Goal: Information Seeking & Learning: Learn about a topic

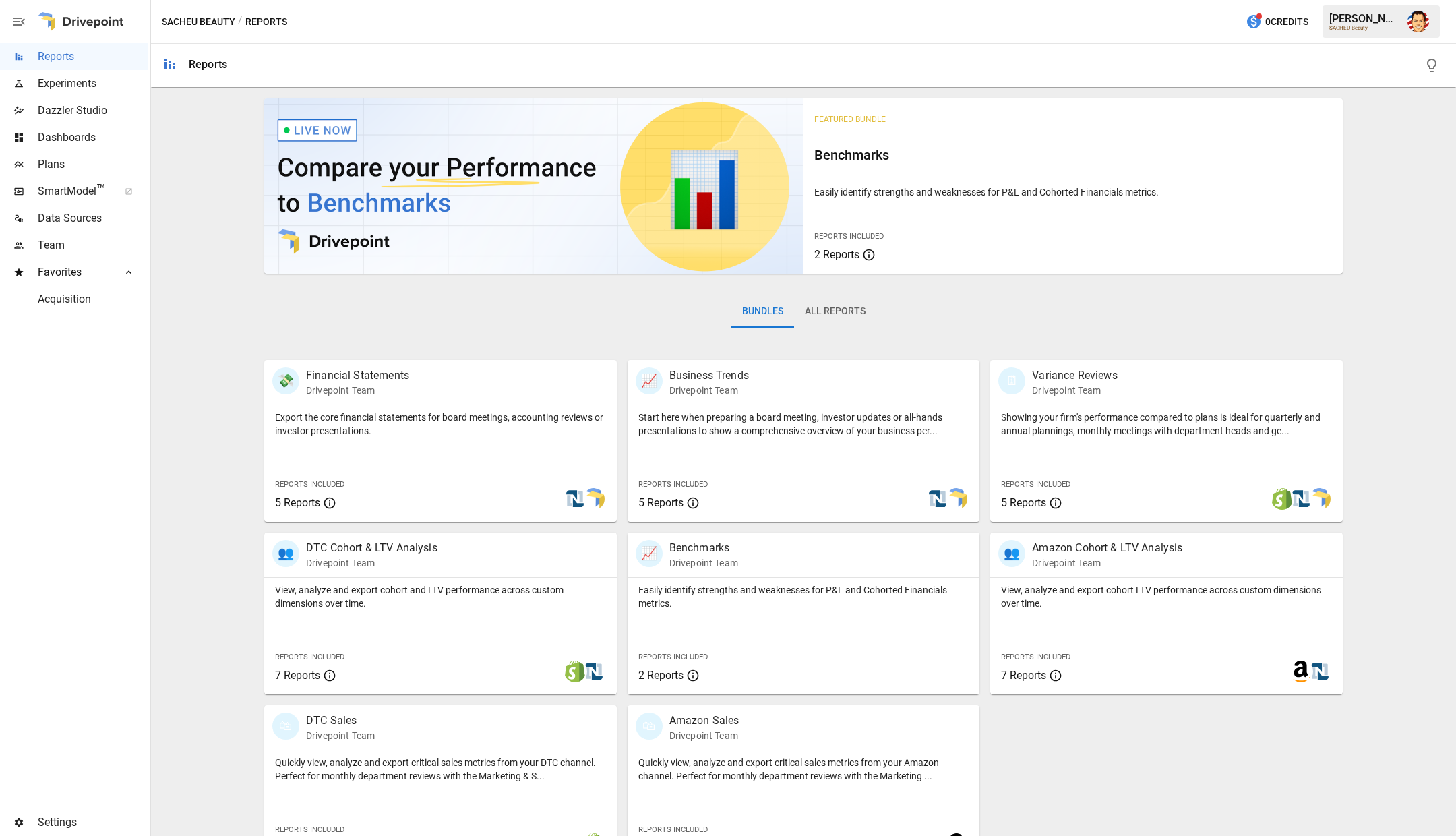
click at [359, 335] on div "Bundles All Reports" at bounding box center [803, 322] width 1079 height 76
click at [255, 326] on div "Featured Bundle Benchmarks Easily identify strengths and weaknesses for P&L and…" at bounding box center [803, 480] width 1295 height 775
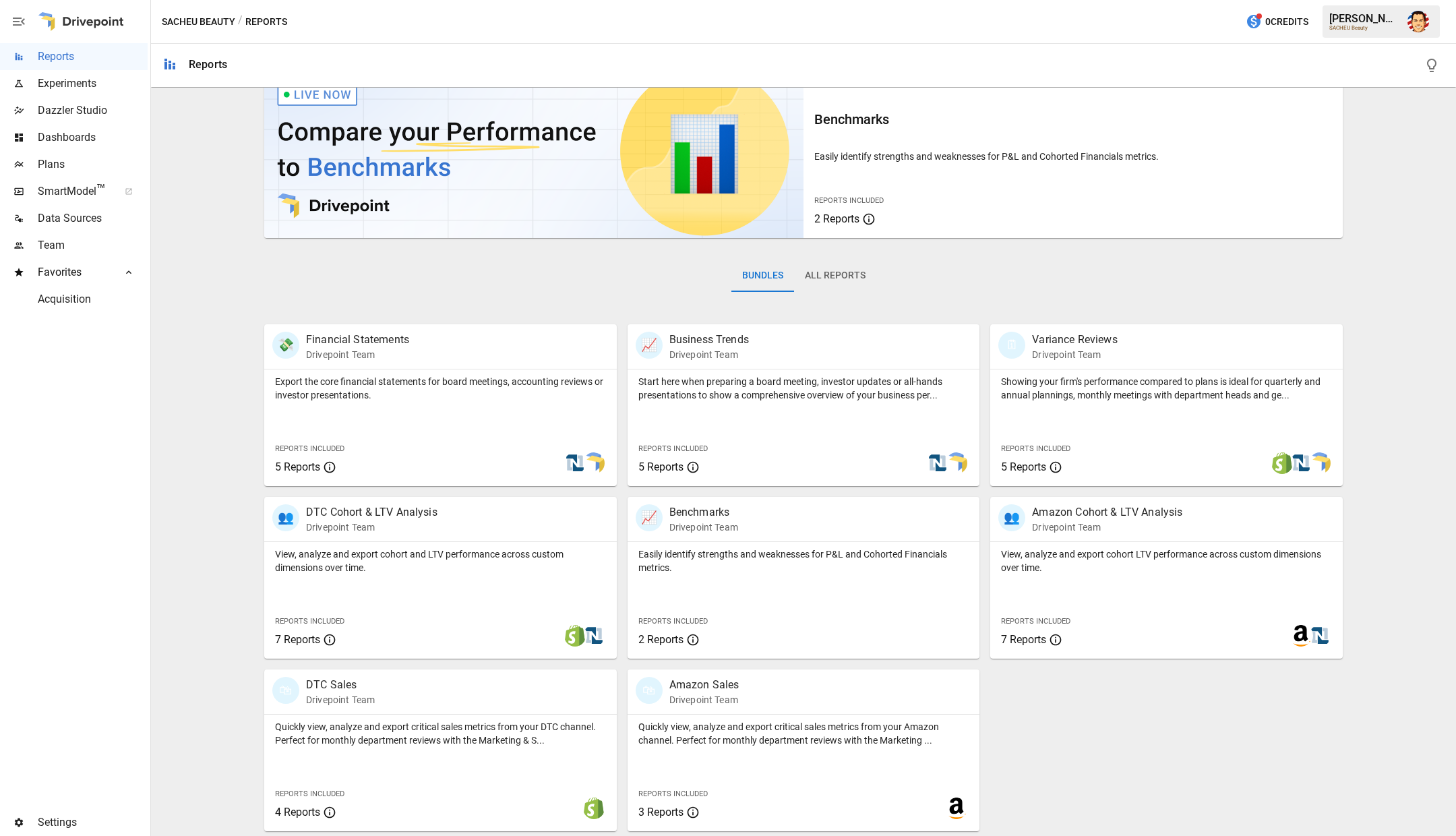
click at [255, 326] on div "💸 Financial Statements Drivepoint Team Export the core financial statements for…" at bounding box center [435, 400] width 363 height 173
click at [323, 265] on div "Bundles All Reports" at bounding box center [803, 286] width 1079 height 76
click at [269, 265] on div "Bundles All Reports" at bounding box center [803, 286] width 1079 height 76
click at [245, 285] on div "Featured Bundle Benchmarks Easily identify strengths and weaknesses for P&L and…" at bounding box center [803, 444] width 1295 height 775
click at [213, 205] on div "Featured Bundle Benchmarks Easily identify strengths and weaknesses for P&L and…" at bounding box center [803, 444] width 1295 height 775
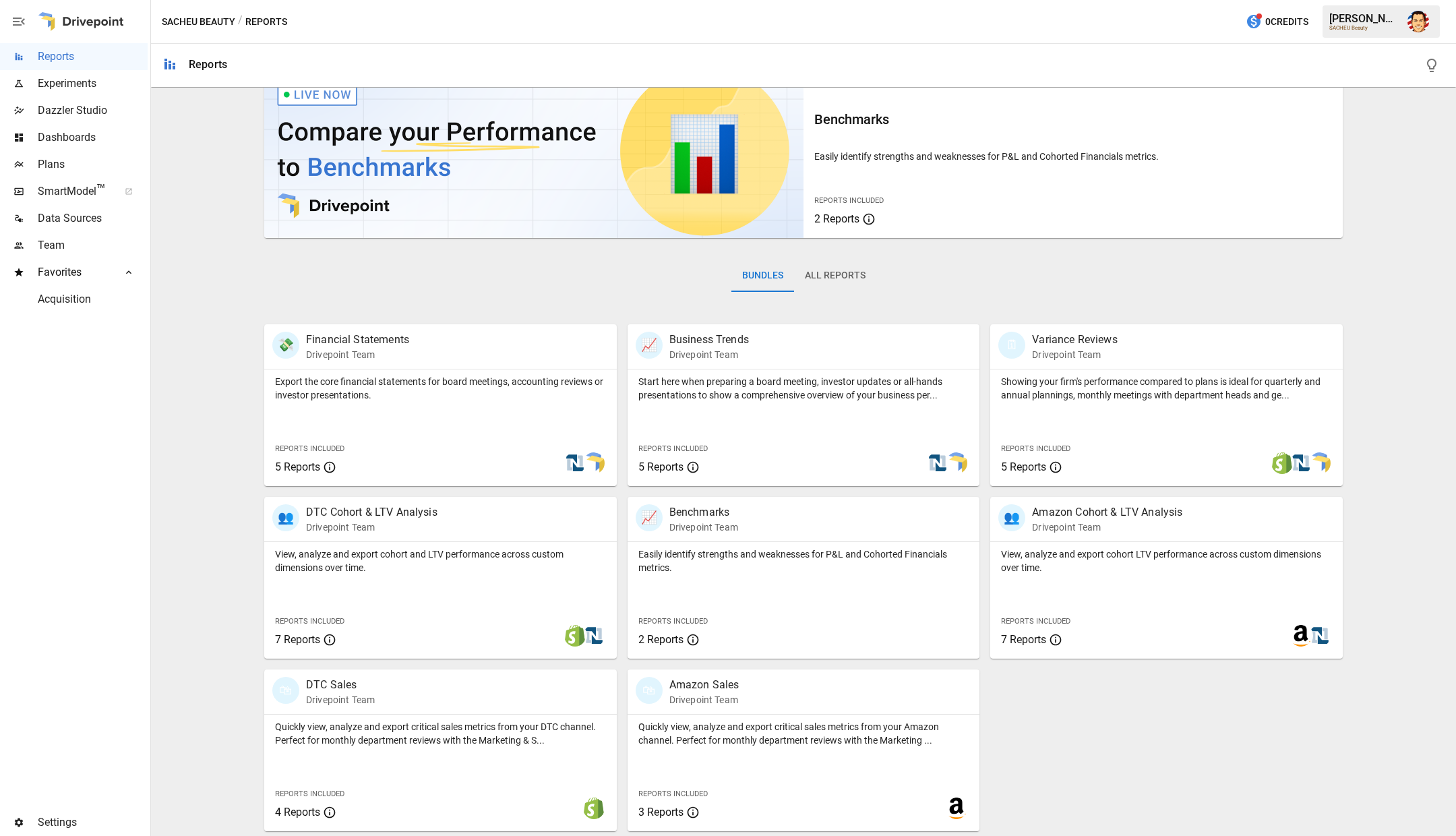
click at [936, 269] on div "Bundles All Reports" at bounding box center [803, 286] width 1079 height 76
click at [494, 284] on div "Bundles All Reports" at bounding box center [803, 286] width 1079 height 76
click at [464, 301] on div "Bundles All Reports" at bounding box center [803, 286] width 1079 height 76
click at [332, 383] on p "Export the core financial statements for board meetings, accounting reviews or …" at bounding box center [440, 388] width 331 height 27
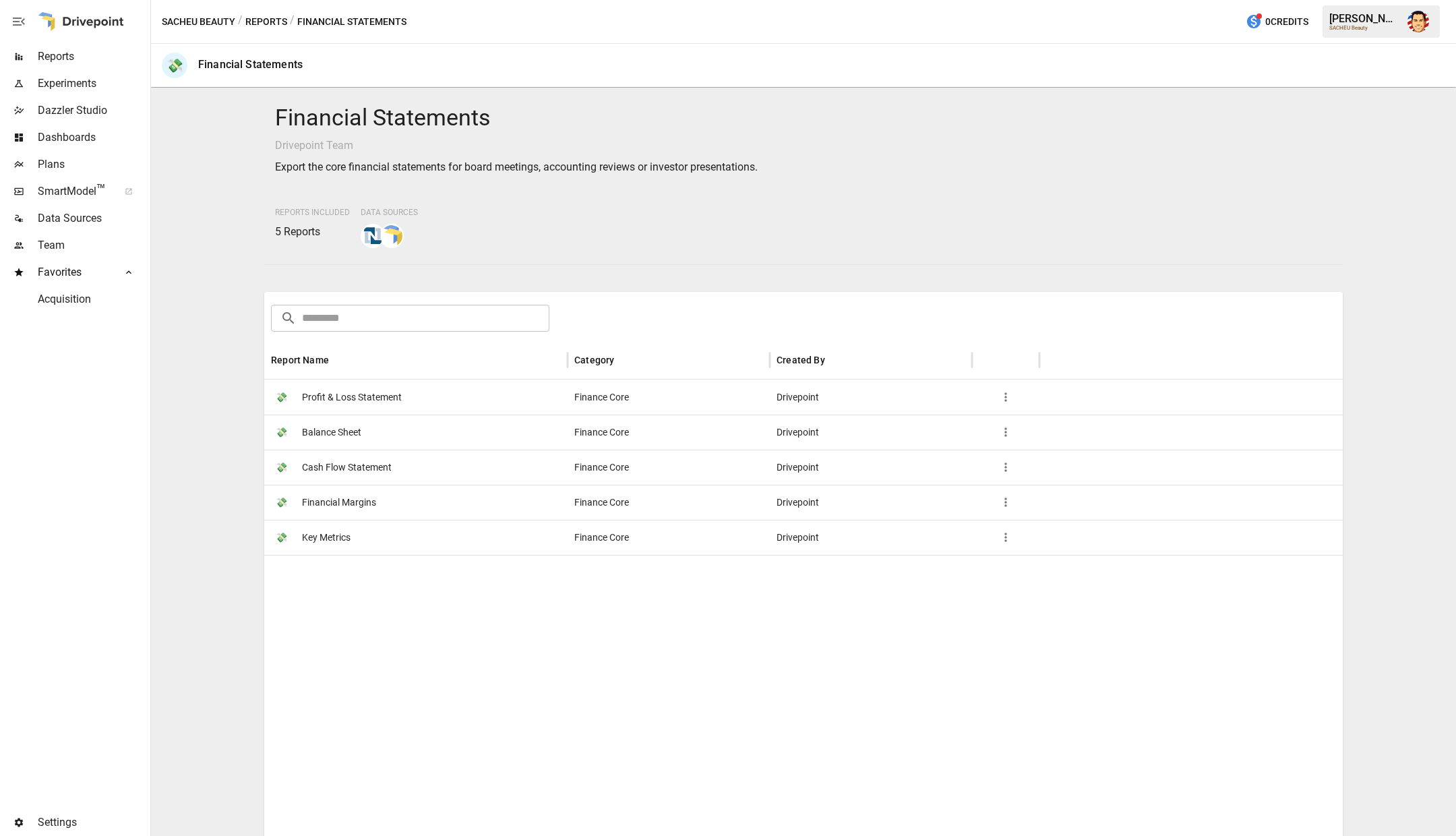
click at [366, 393] on span "Profit & Loss Statement" at bounding box center [352, 397] width 100 height 34
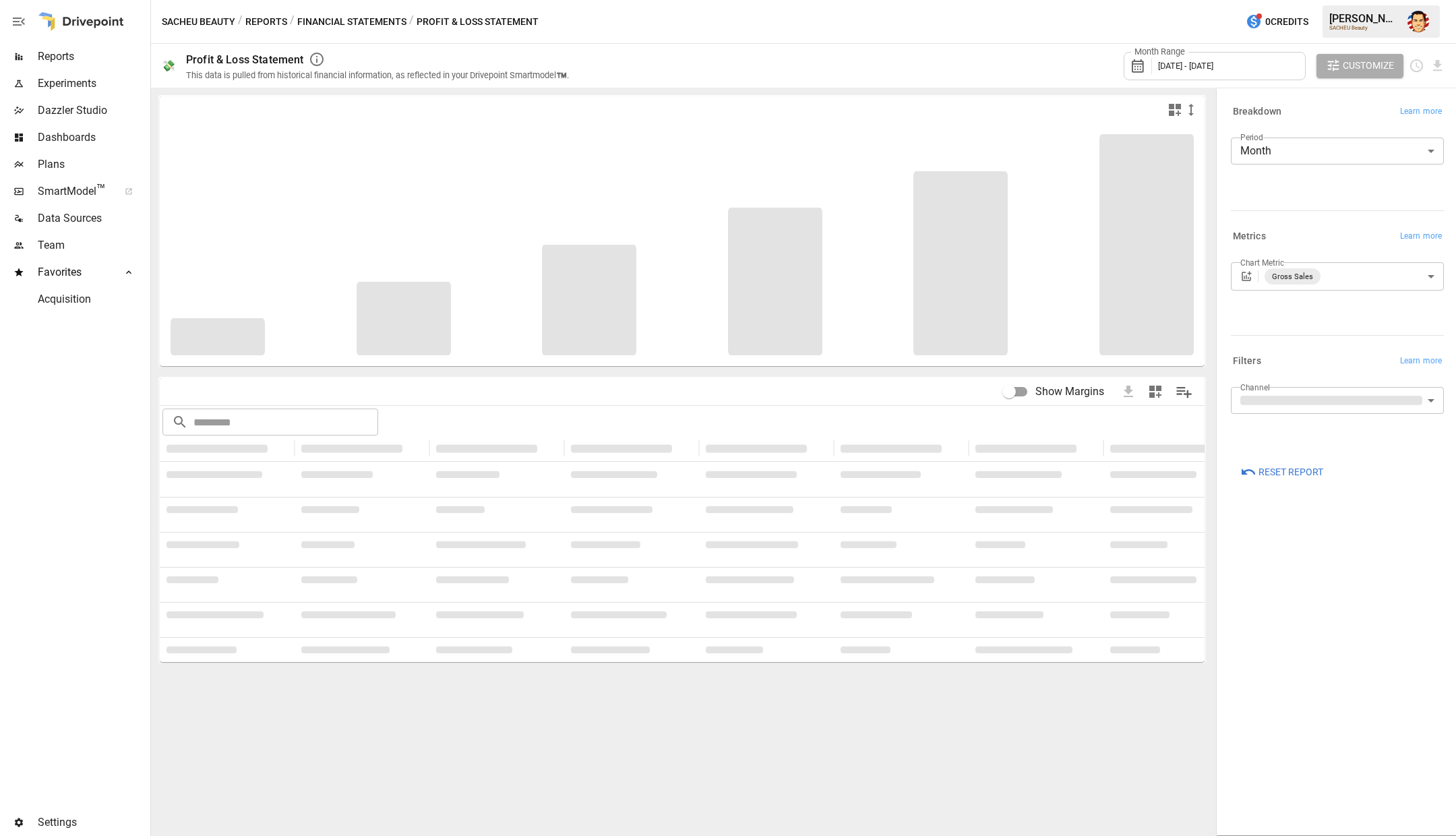
click at [272, 25] on button "Reports" at bounding box center [267, 21] width 42 height 17
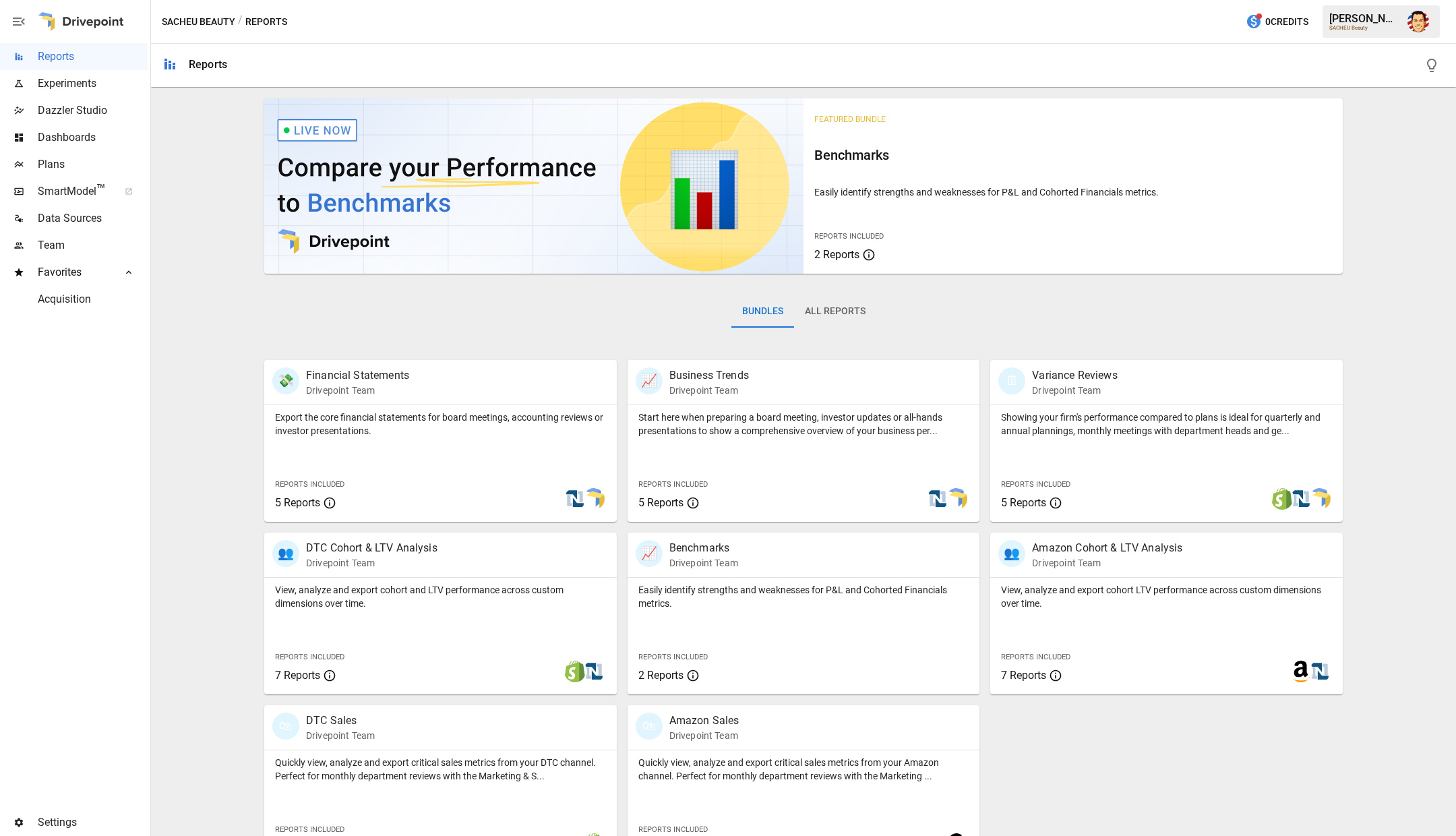
click at [204, 252] on div "Featured Bundle Benchmarks Easily identify strengths and weaknesses for P&L and…" at bounding box center [803, 480] width 1295 height 775
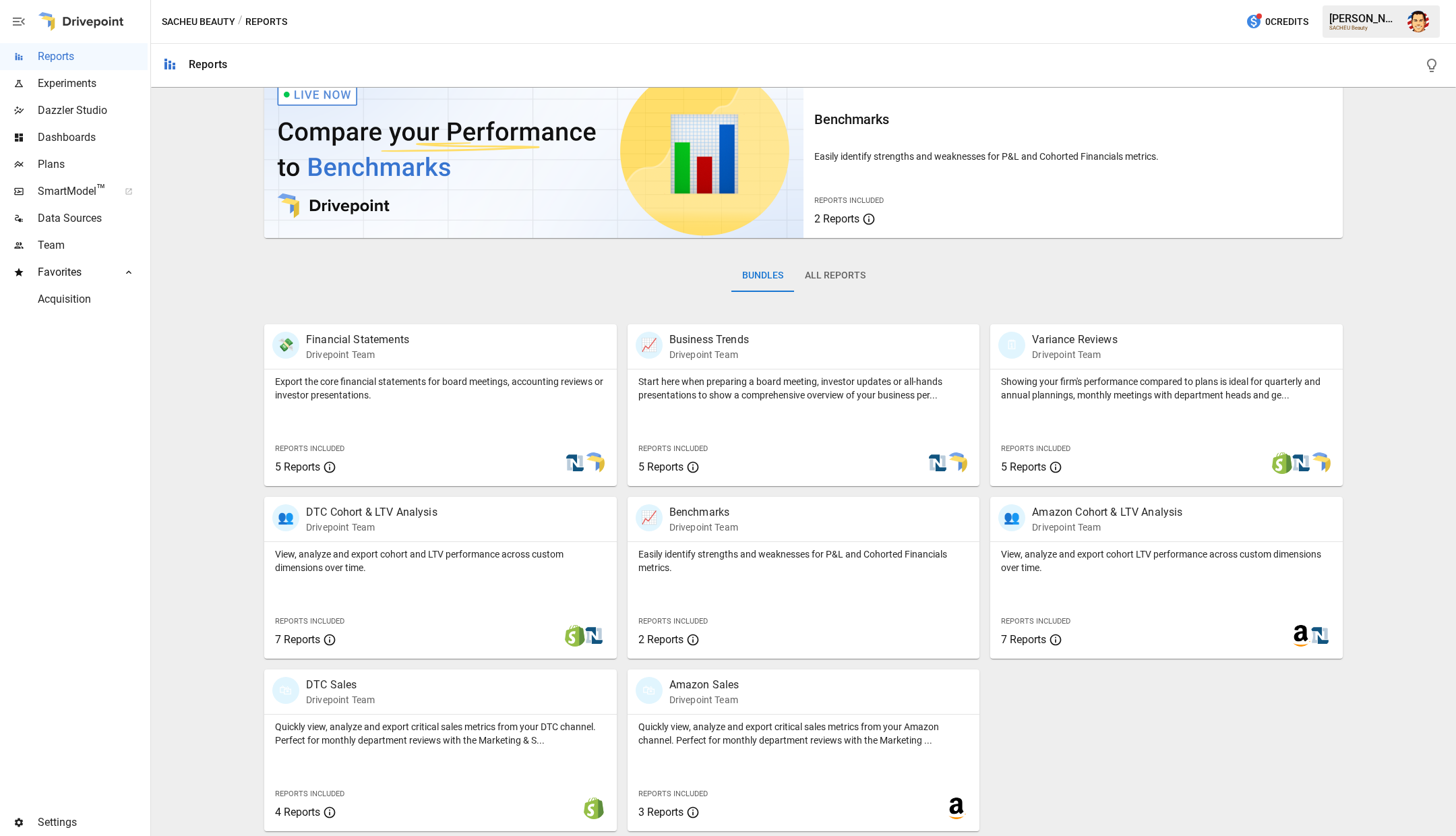
click at [188, 315] on div "Featured Bundle Benchmarks Easily identify strengths and weaknesses for P&L and…" at bounding box center [803, 444] width 1295 height 775
click at [184, 348] on div "Featured Bundle Benchmarks Easily identify strengths and weaknesses for P&L and…" at bounding box center [803, 444] width 1295 height 775
click at [82, 164] on span "Plans" at bounding box center [92, 164] width 110 height 16
click at [201, 237] on div "Featured Bundle Benchmarks Easily identify strengths and weaknesses for P&L and…" at bounding box center [803, 444] width 1295 height 775
click at [71, 220] on span "Data Sources" at bounding box center [92, 219] width 110 height 16
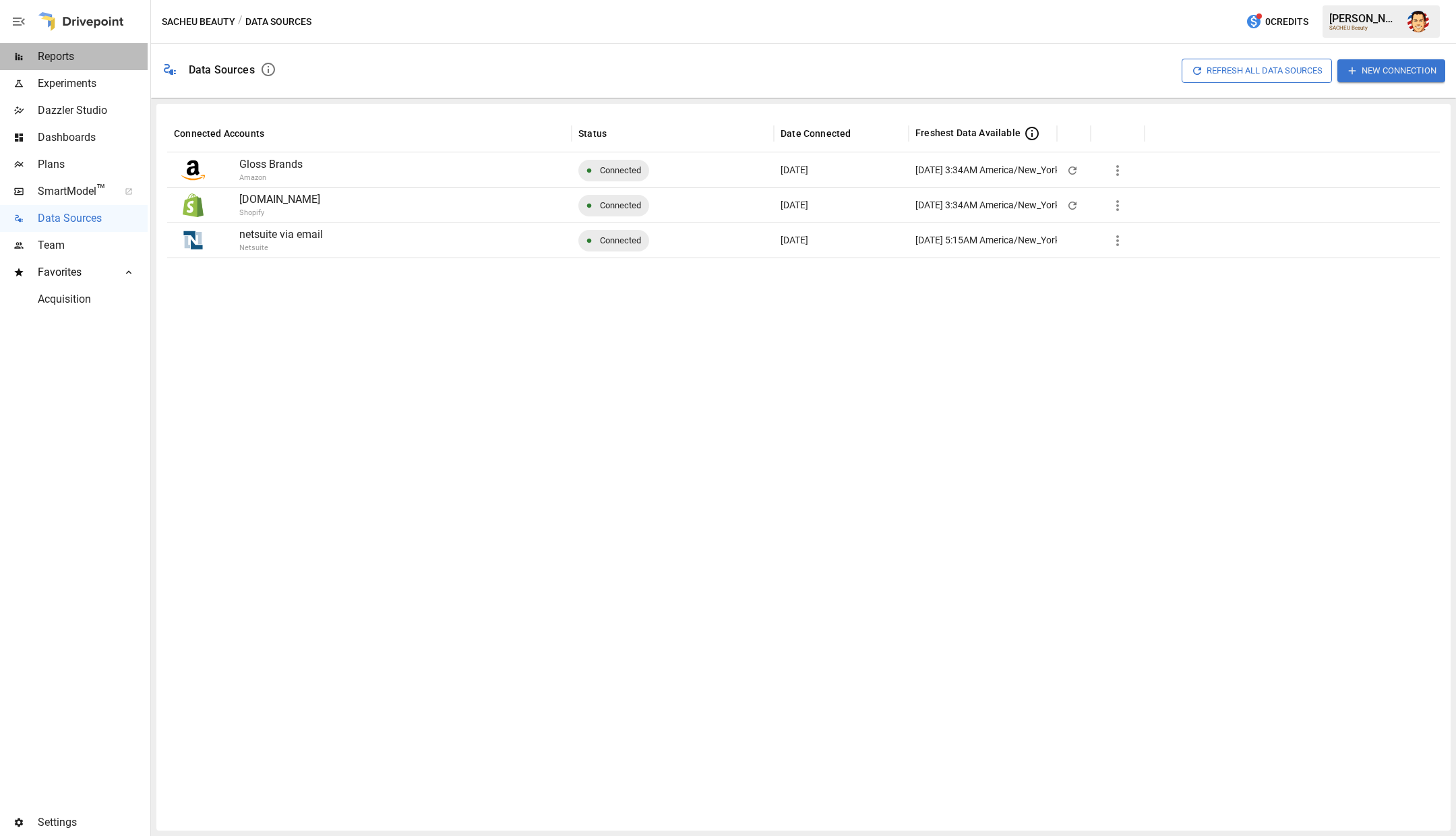
click at [94, 67] on div "Reports" at bounding box center [74, 56] width 147 height 27
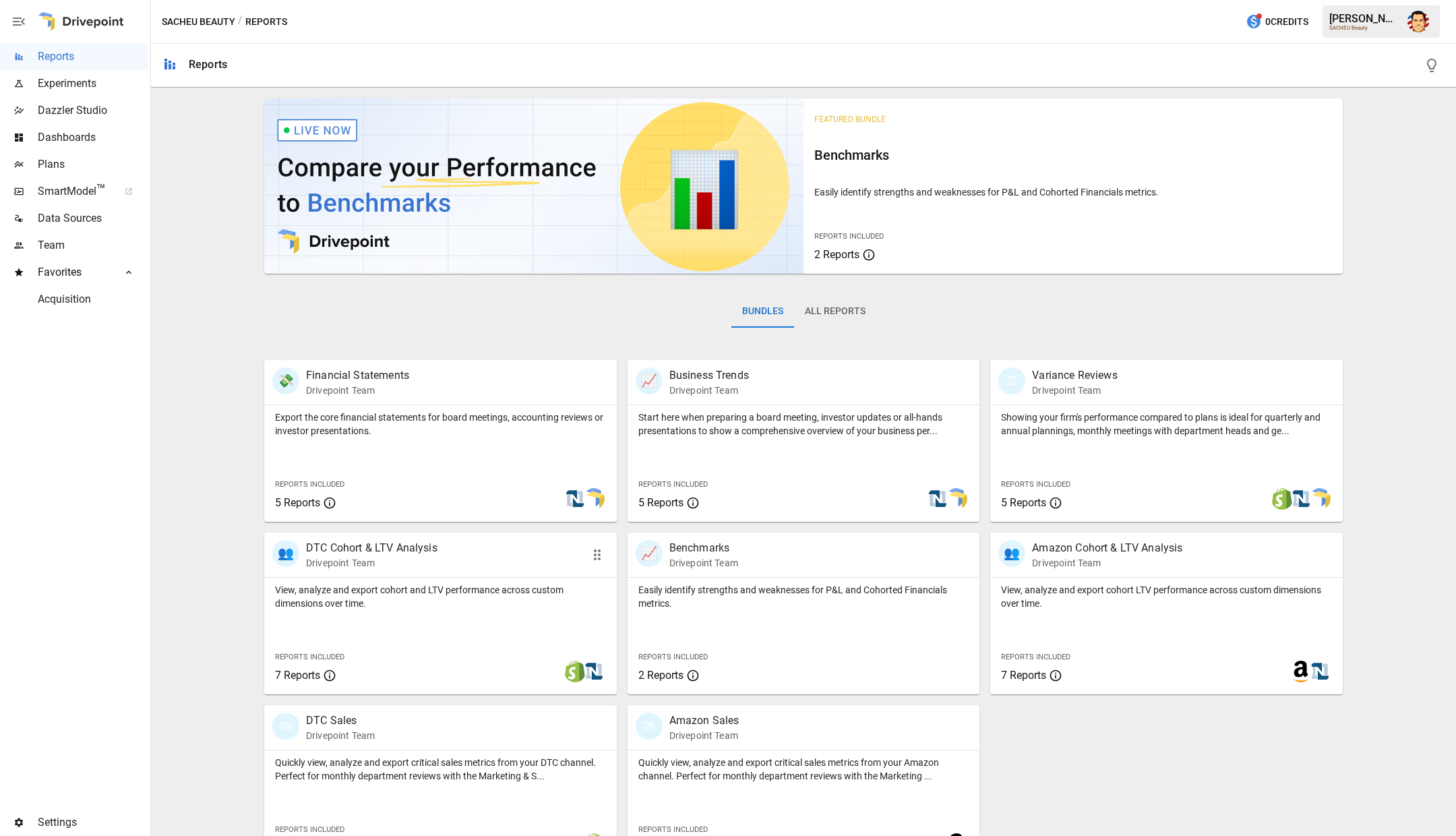
click at [508, 601] on p "View, analyze and export cohort and LTV performance across custom dimensions ov…" at bounding box center [440, 596] width 331 height 27
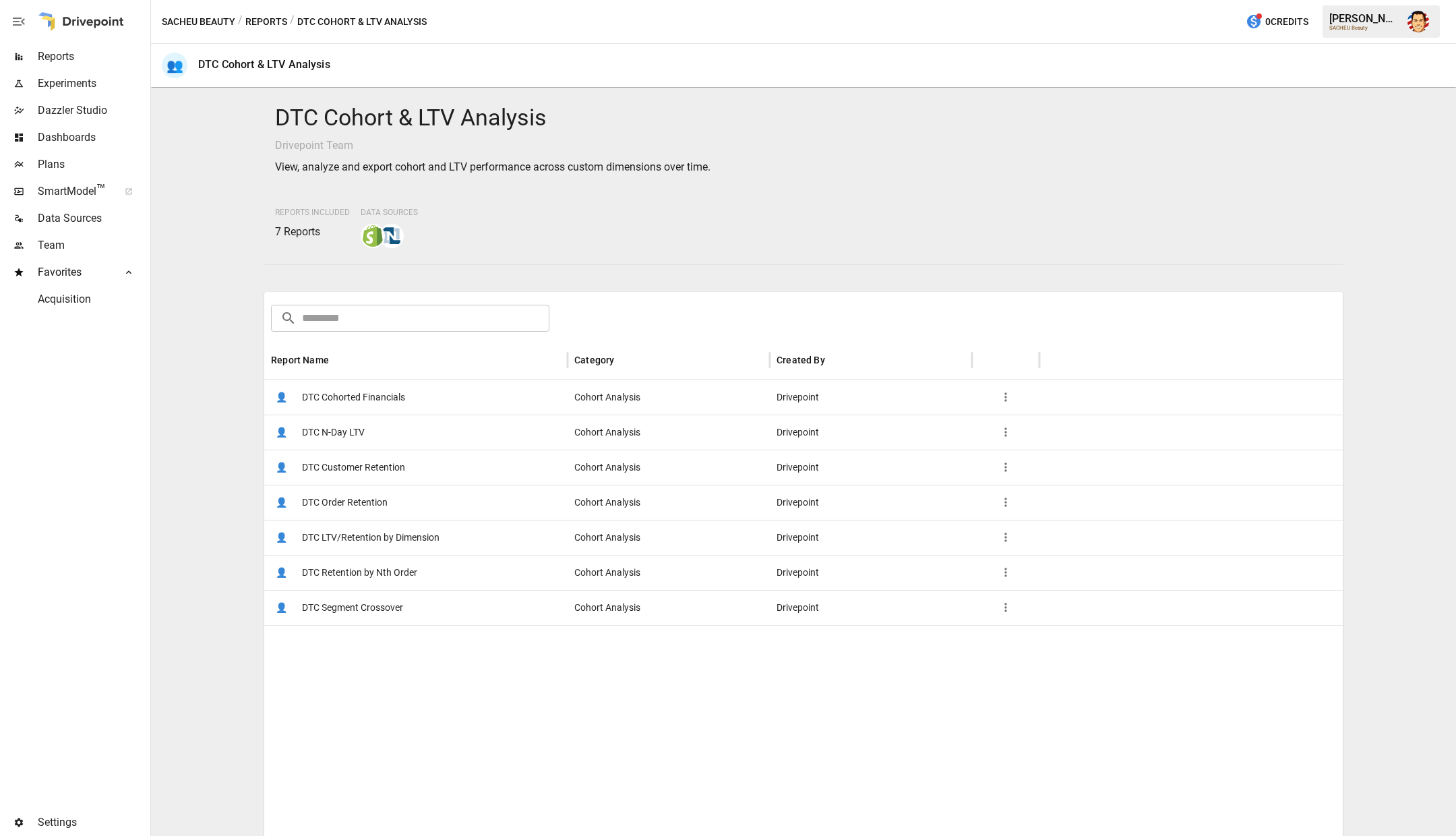
click at [391, 404] on span "DTC Cohorted Financials" at bounding box center [354, 397] width 104 height 34
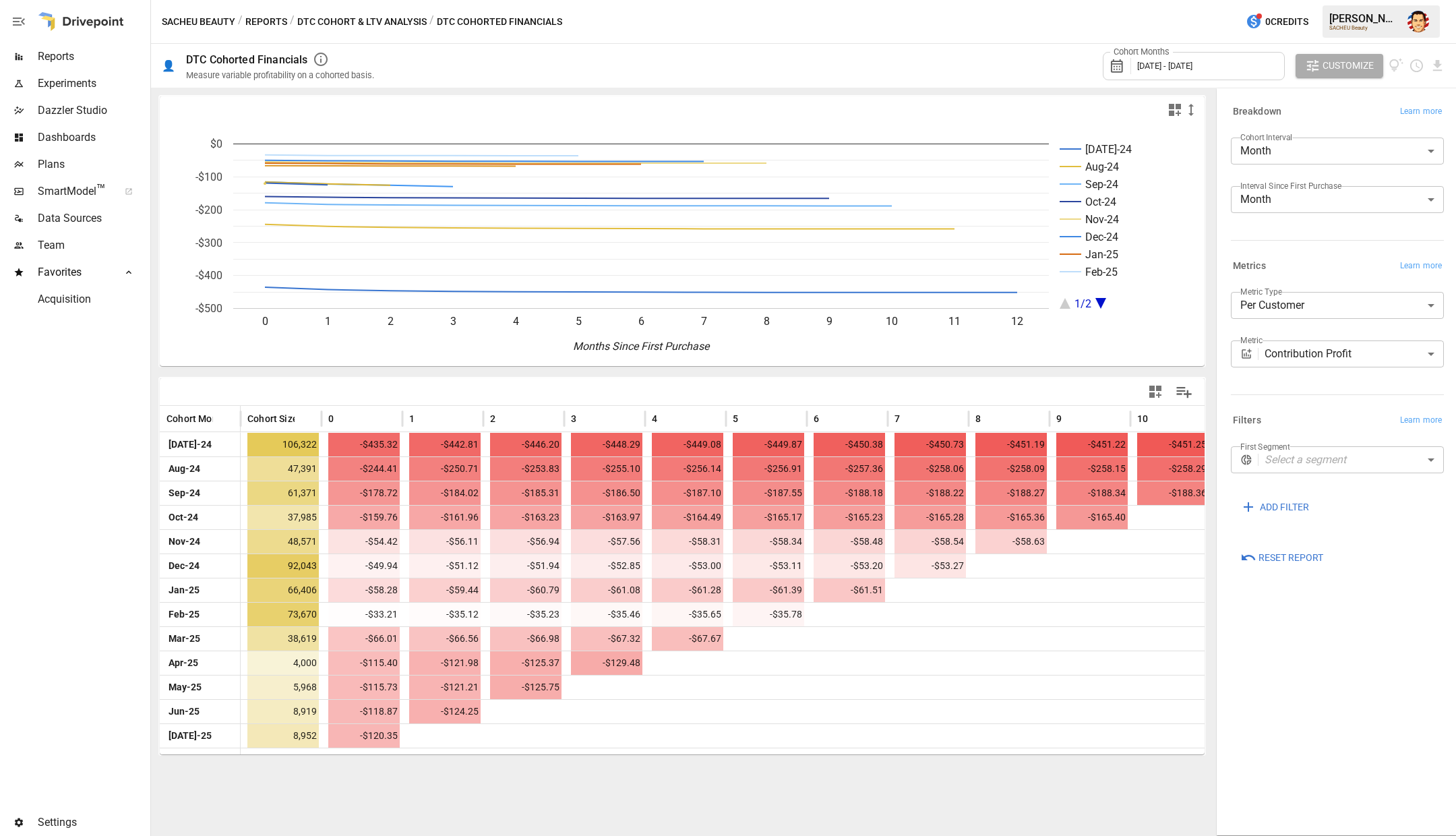
click at [1276, 0] on body "Reports Experiments Dazzler Studio Dashboards Plans SmartModel ™ Data Sources T…" at bounding box center [728, 0] width 1456 height 0
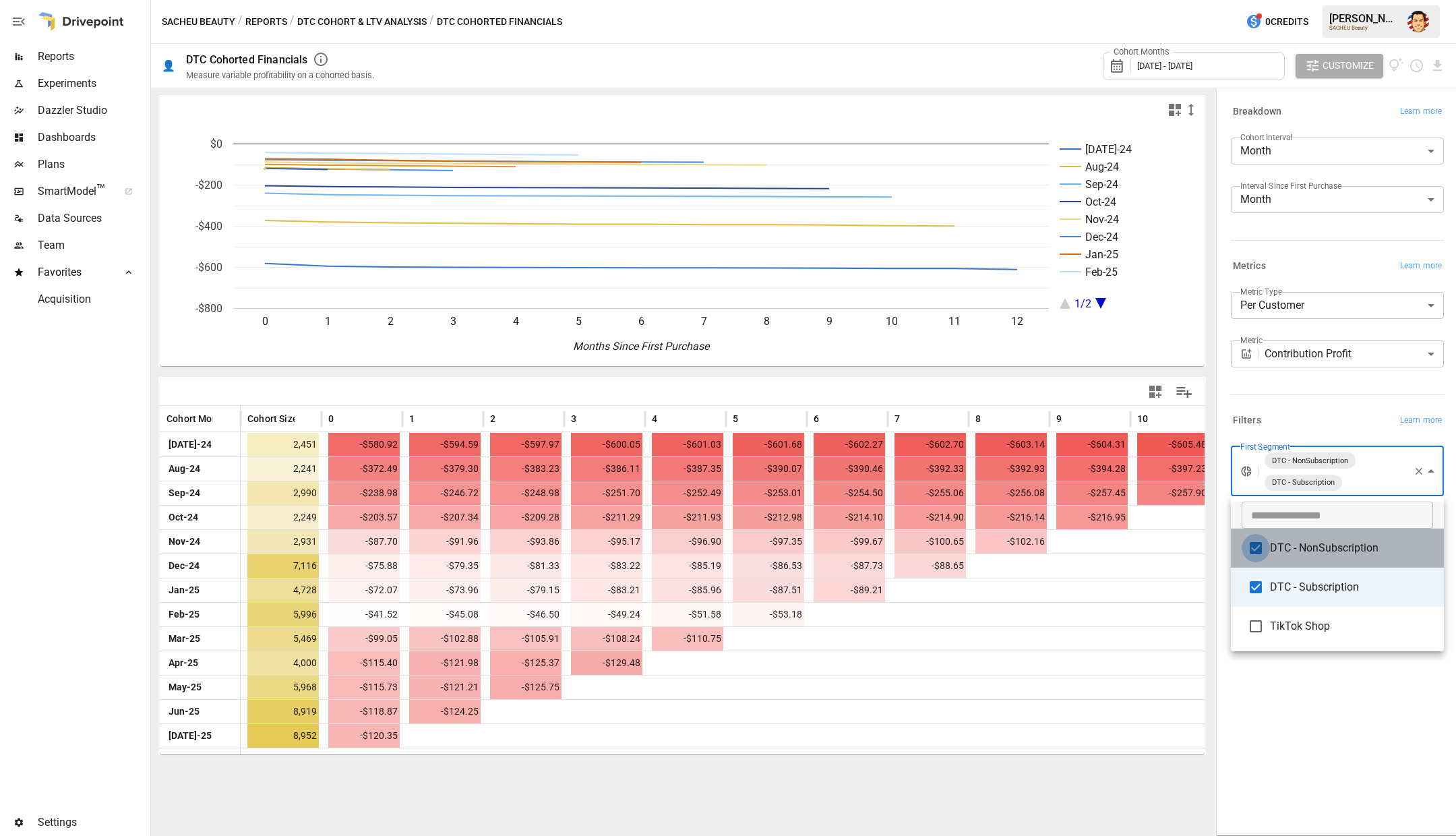
type input "**********"
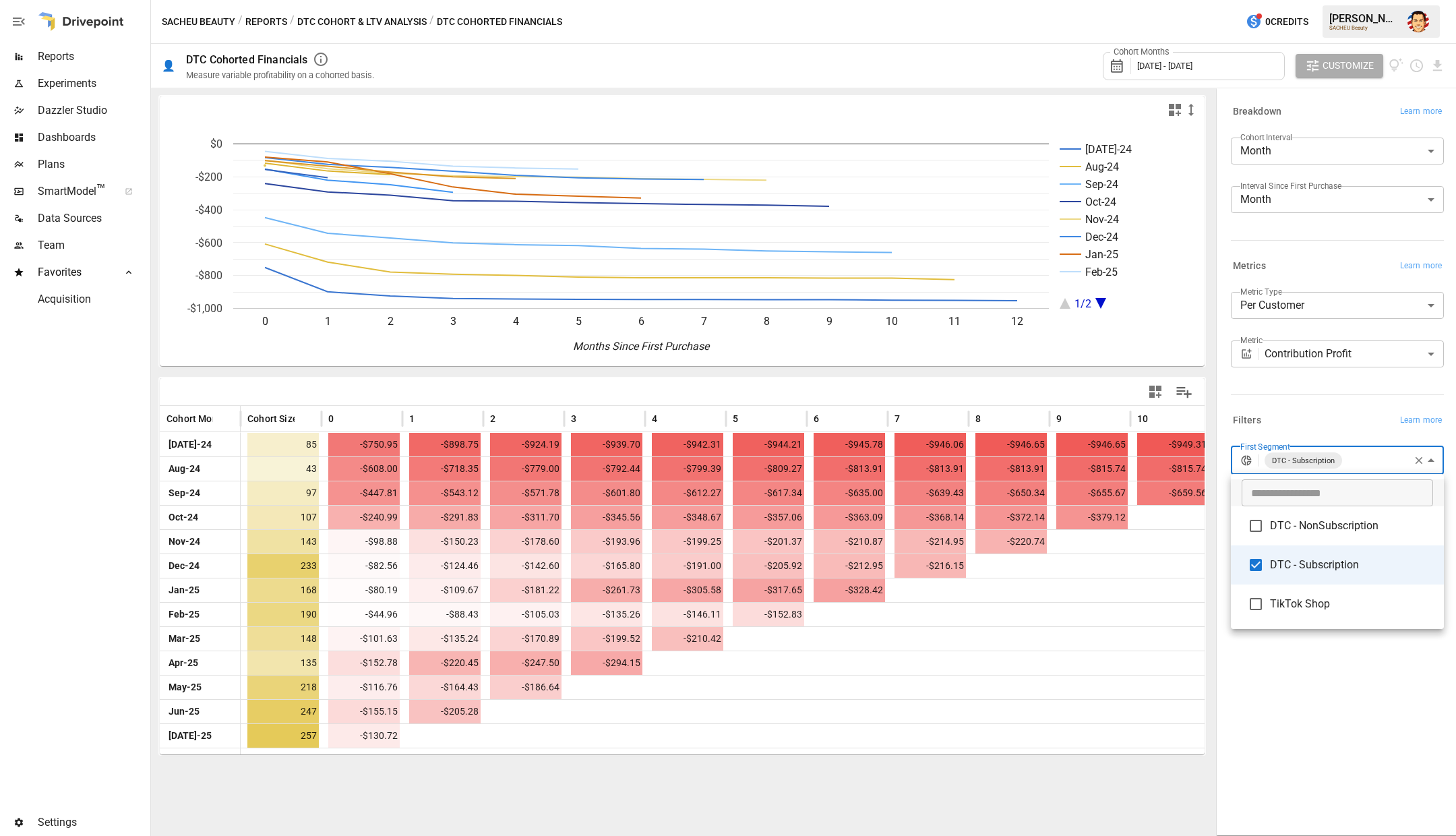
click at [885, 782] on div at bounding box center [728, 418] width 1456 height 836
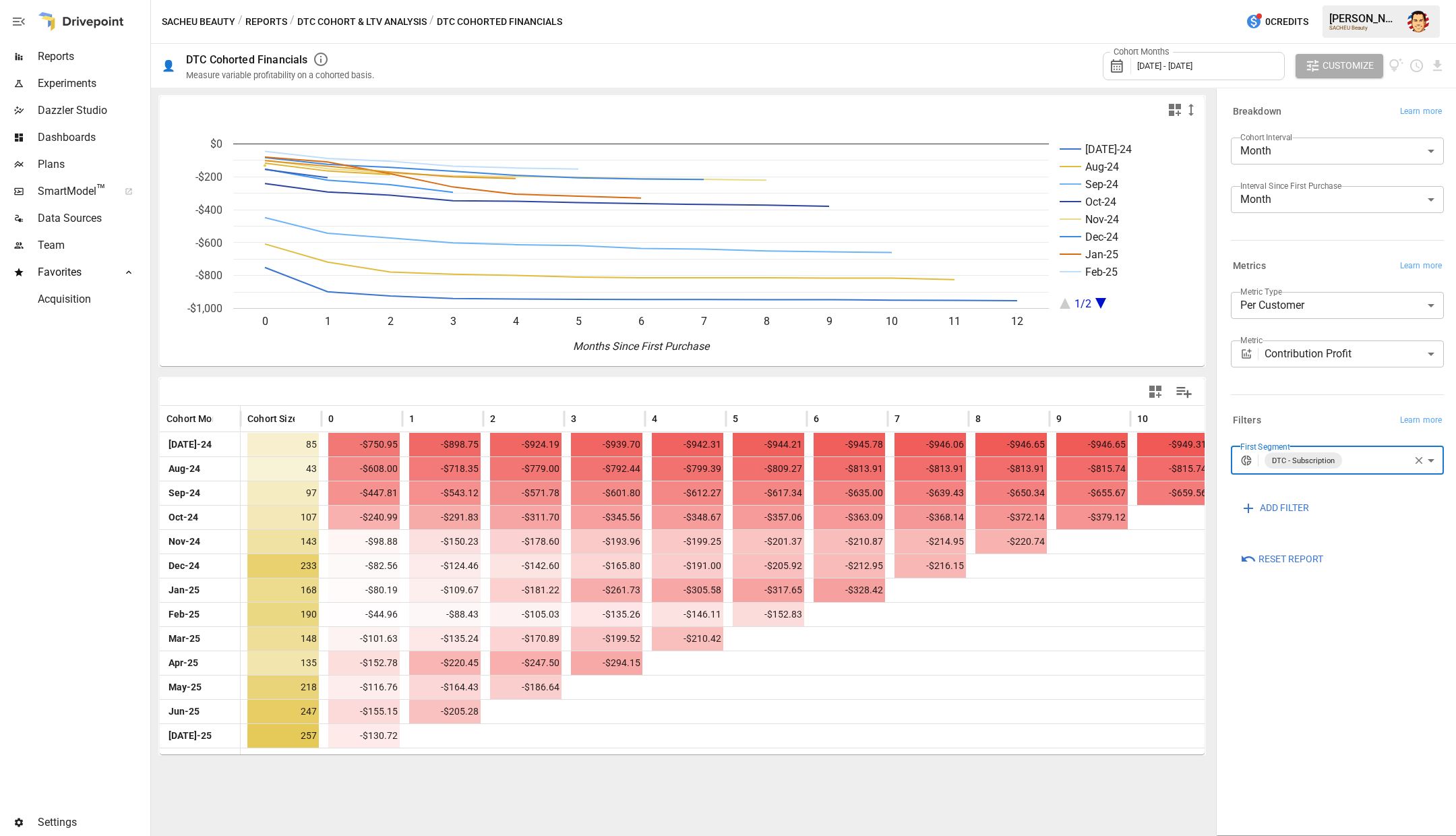
click at [1283, 0] on body "Reports Experiments Dazzler Studio Dashboards Plans SmartModel ™ Data Sources T…" at bounding box center [728, 0] width 1456 height 0
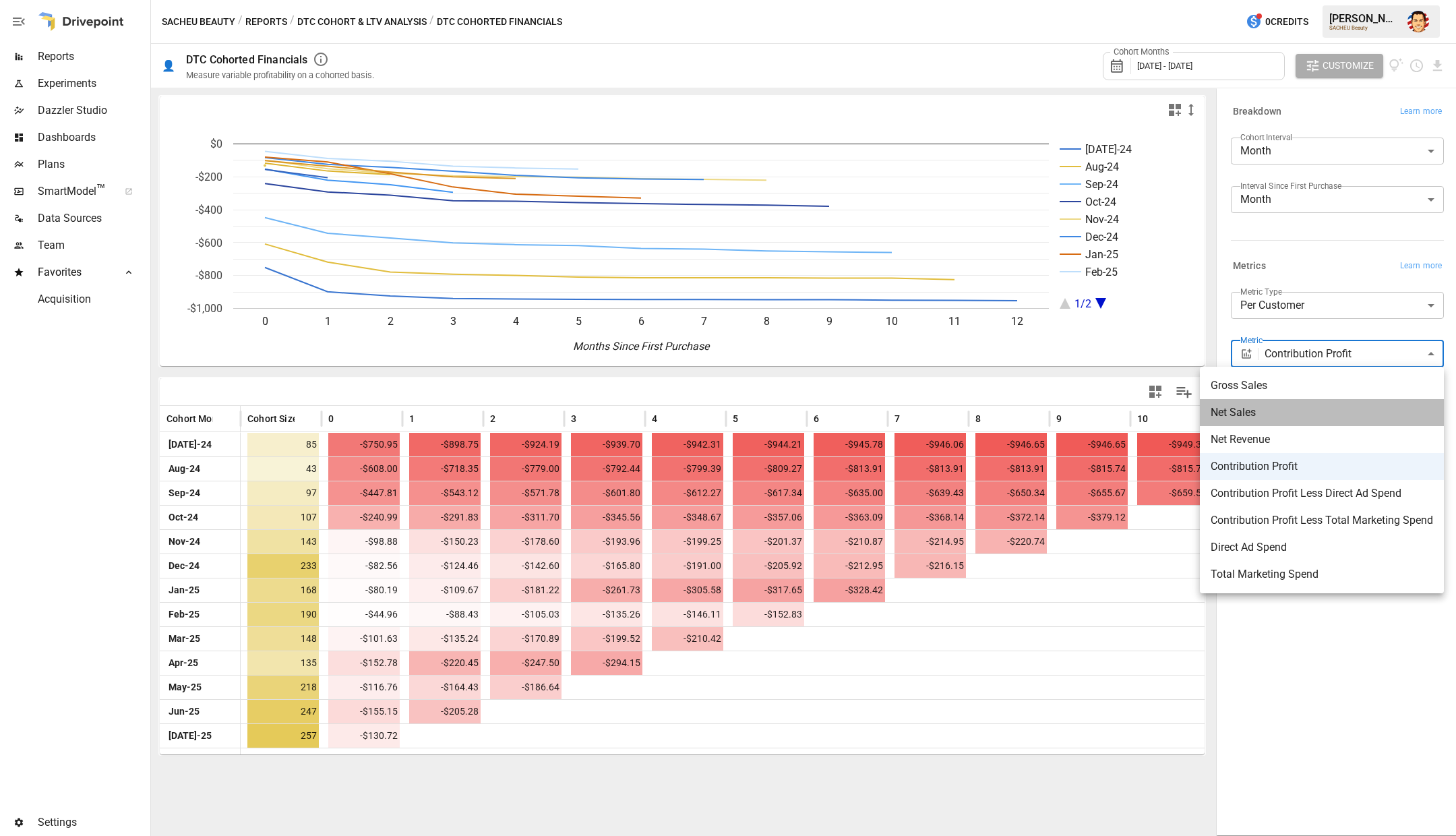
click at [1286, 409] on span "Net Sales" at bounding box center [1321, 413] width 222 height 16
type input "*********"
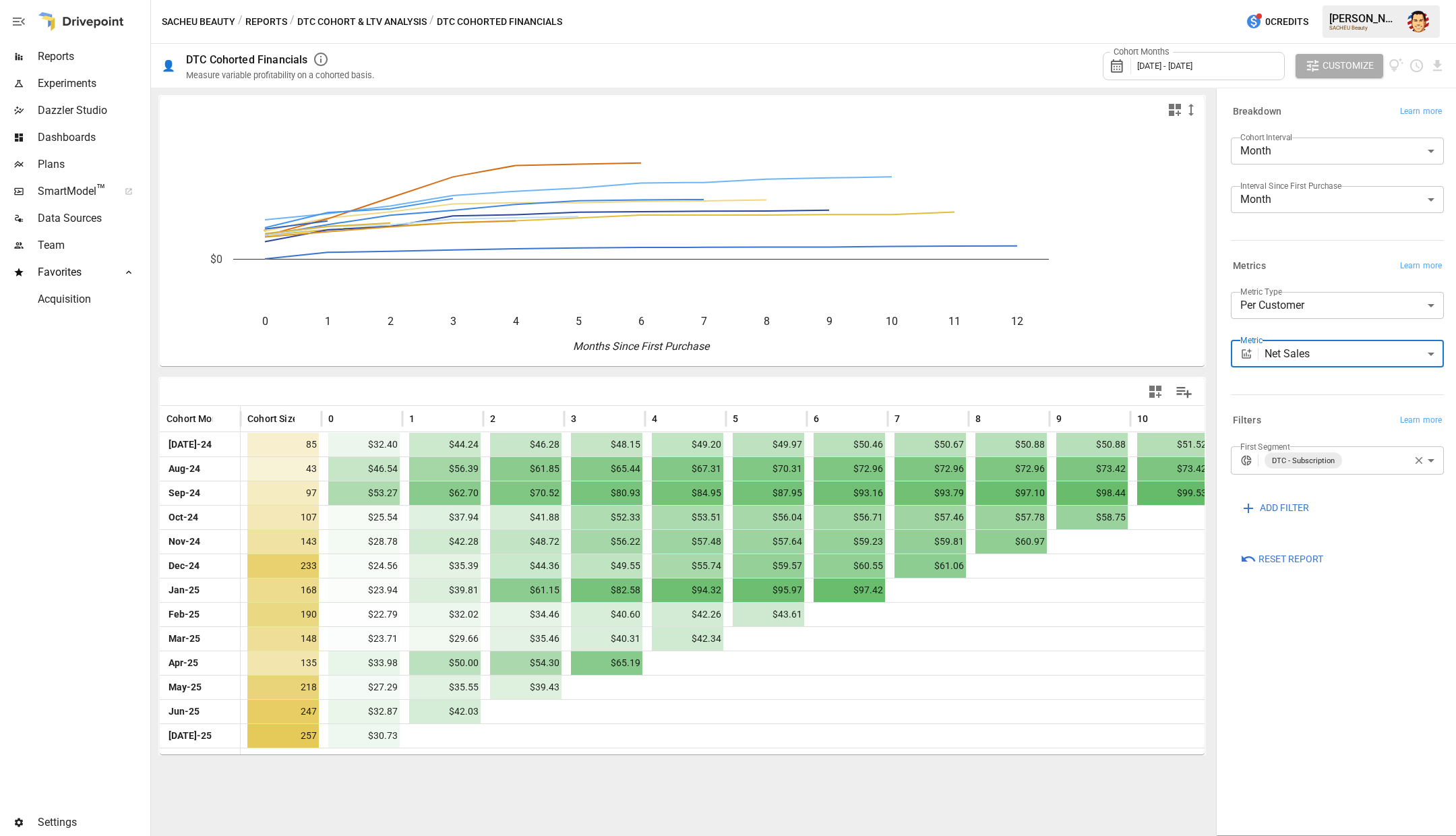
click at [1261, 325] on div "**********" at bounding box center [1337, 311] width 213 height 38
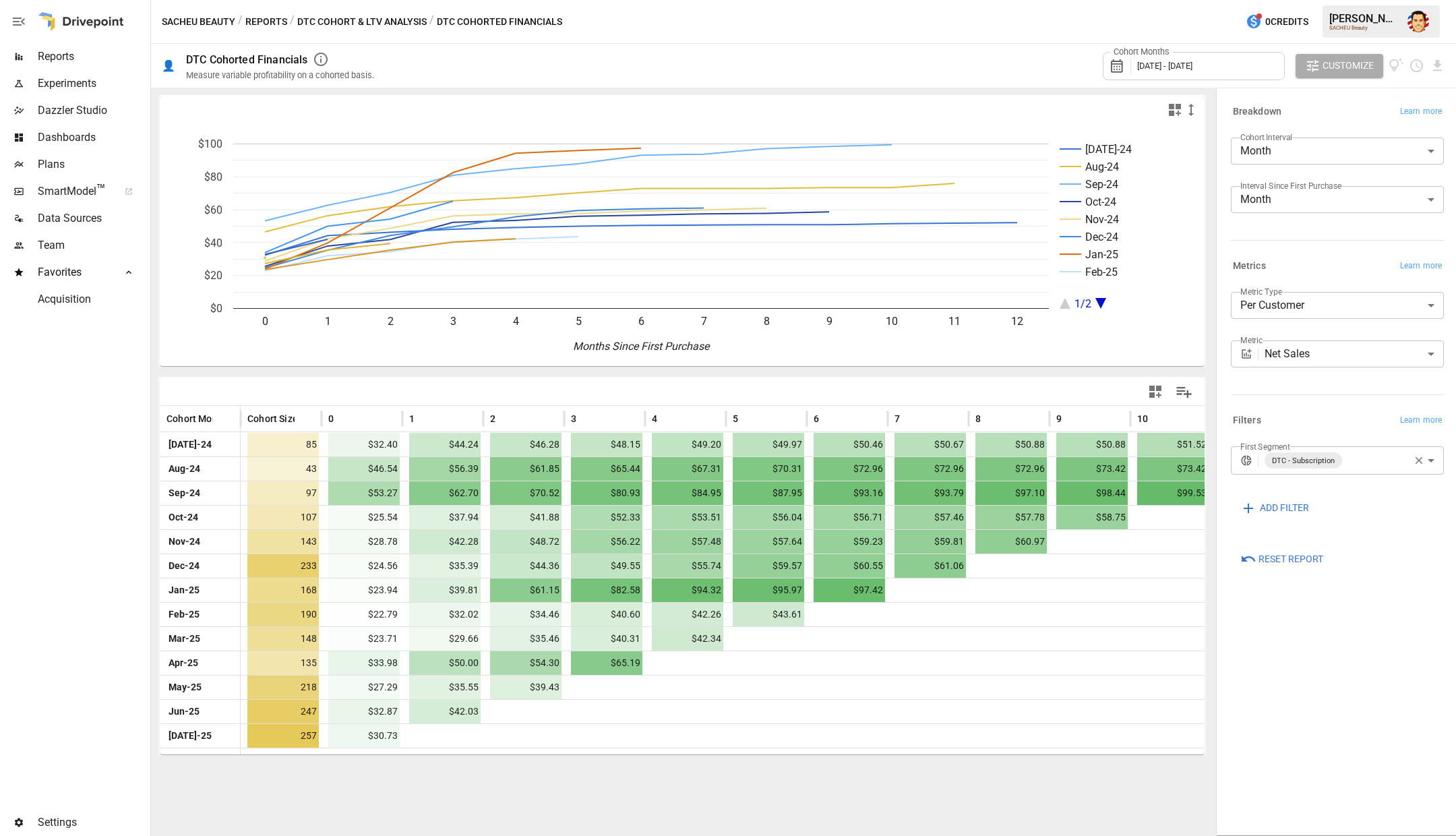
click at [263, 17] on button "Reports" at bounding box center [267, 21] width 42 height 17
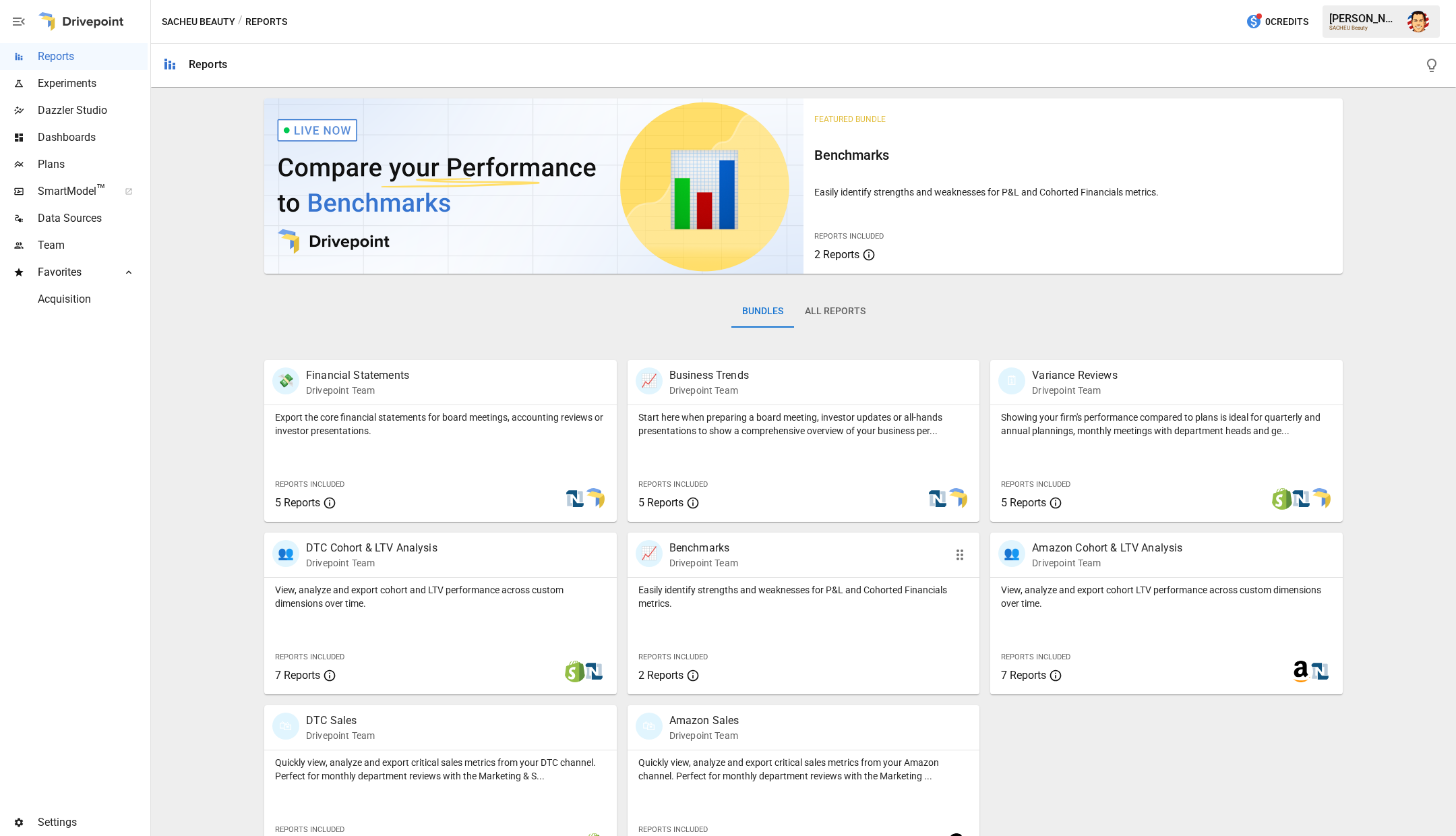
scroll to position [36, 0]
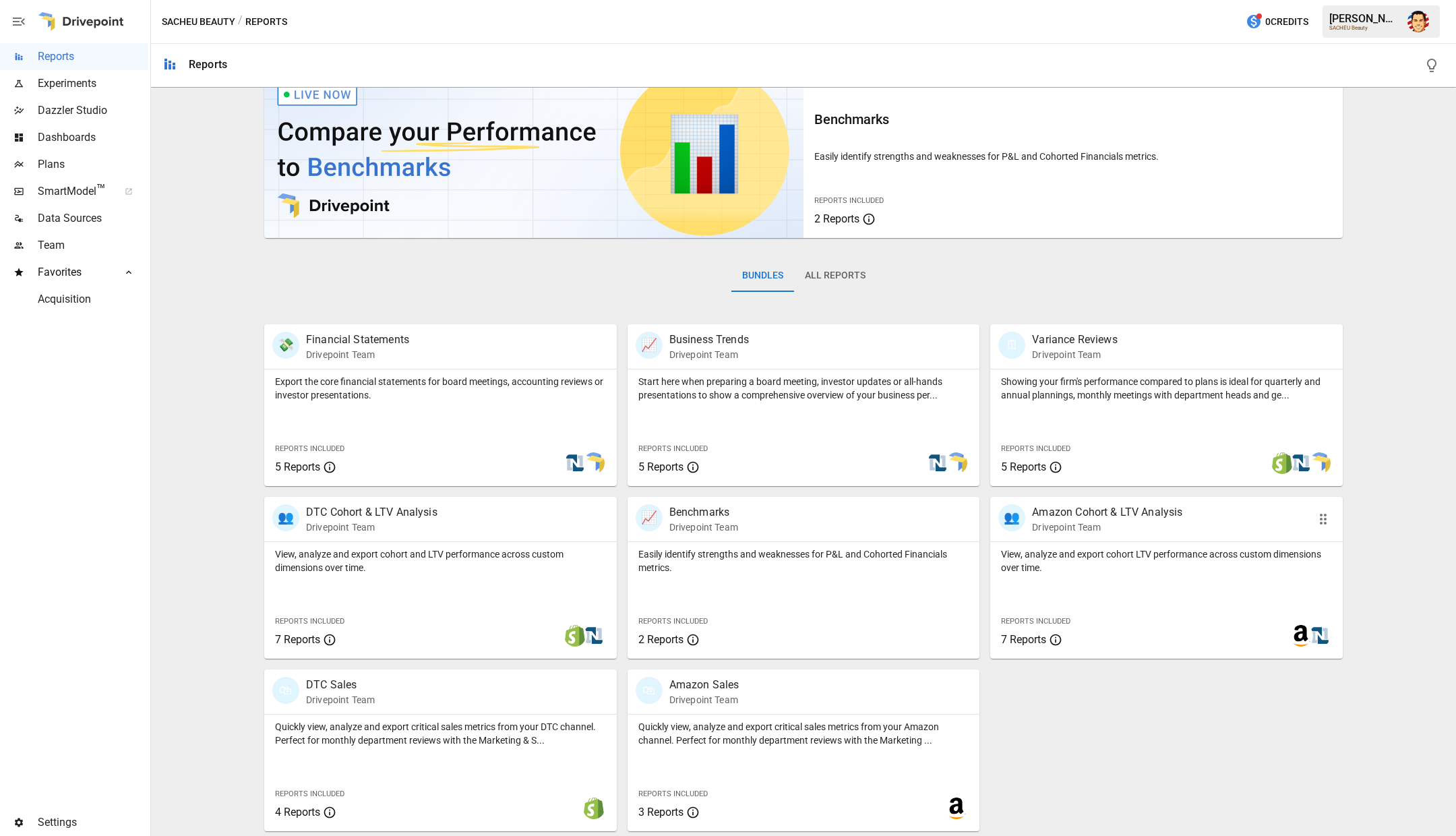
click at [1029, 560] on p "View, analyze and export cohort LTV performance across custom dimensions over t…" at bounding box center [1166, 561] width 331 height 27
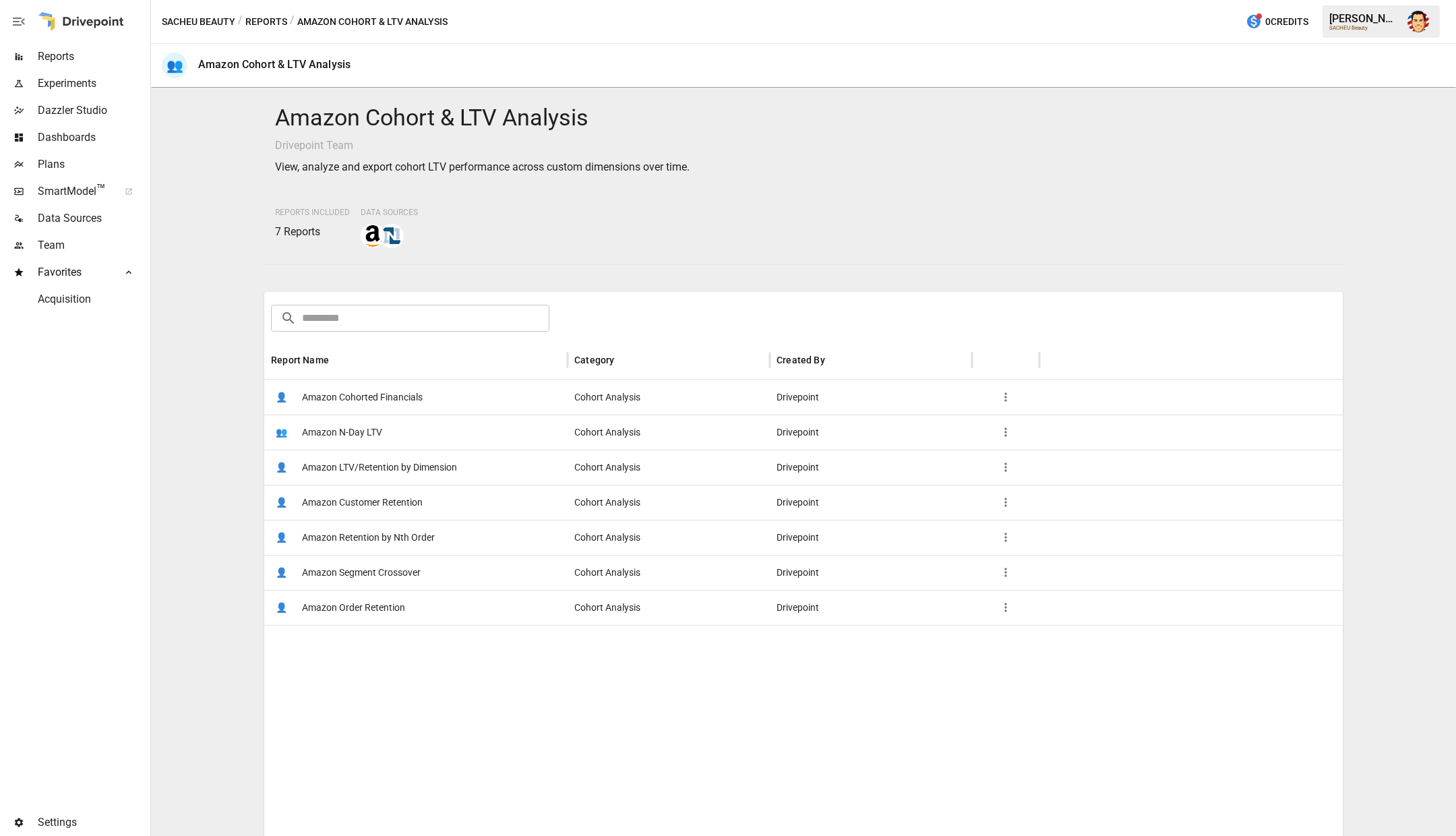
click at [491, 764] on div at bounding box center [803, 825] width 1079 height 400
click at [463, 639] on div at bounding box center [803, 825] width 1079 height 400
click at [271, 14] on button "Reports" at bounding box center [267, 21] width 42 height 17
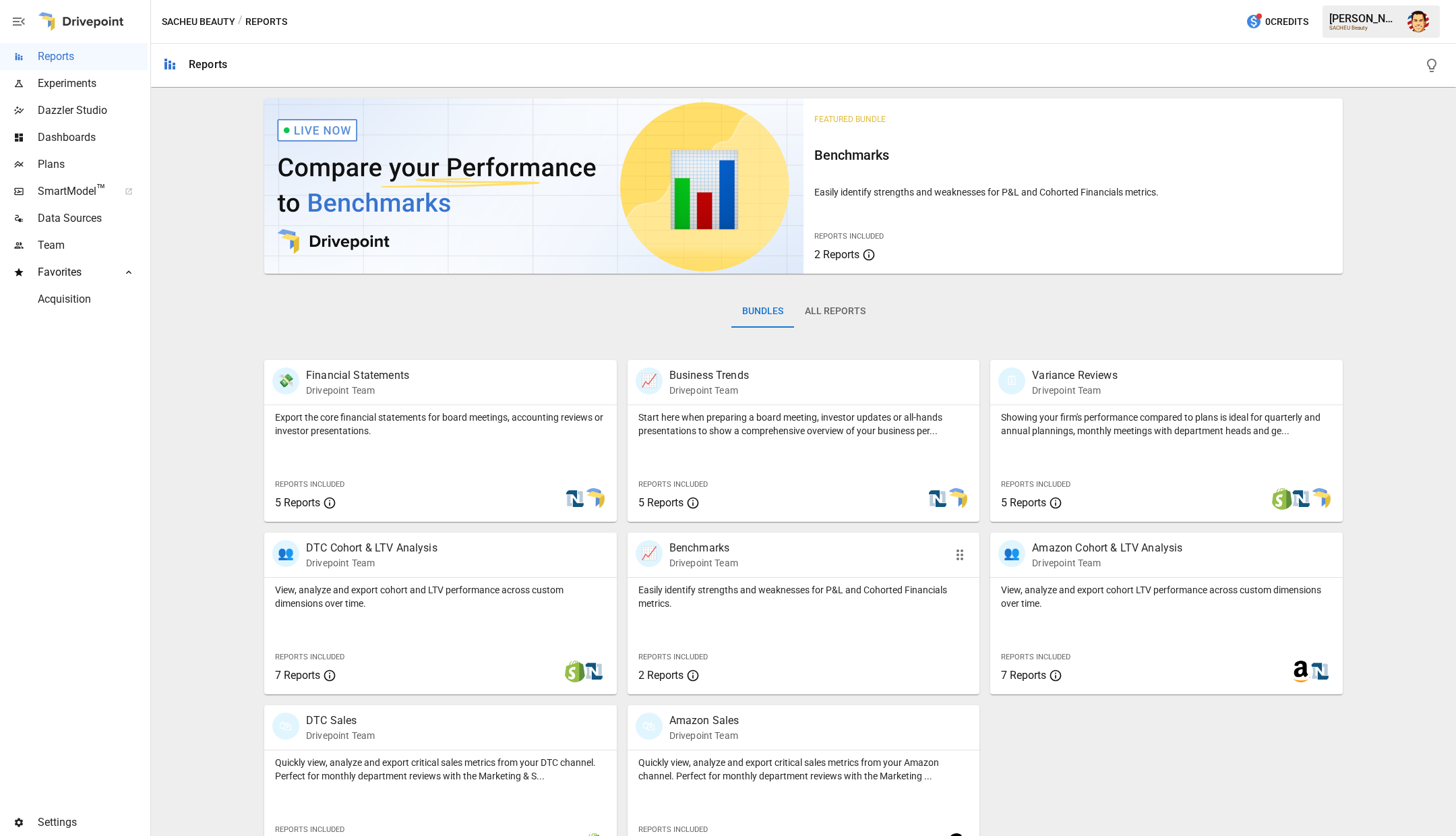
scroll to position [36, 0]
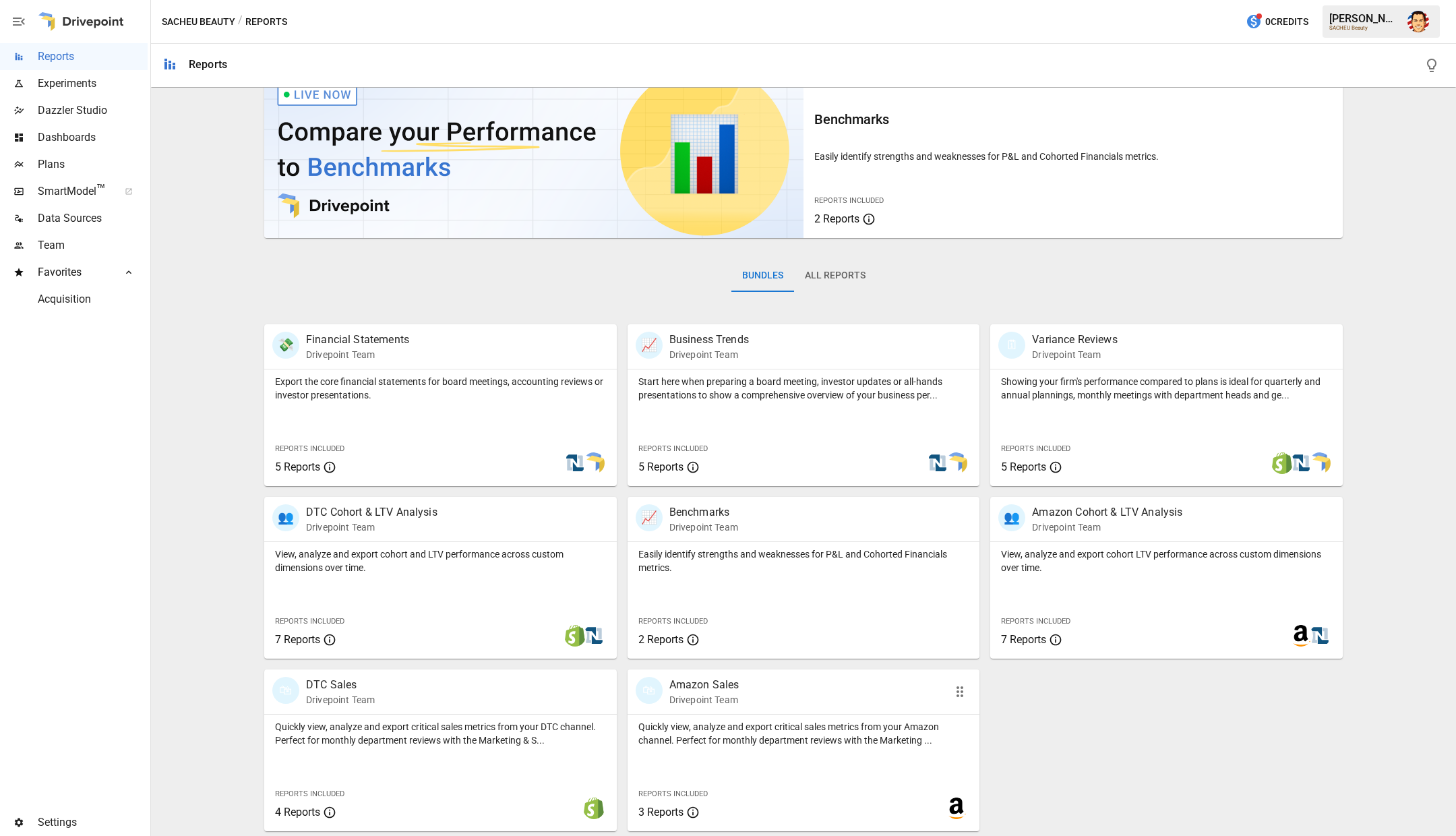
click at [716, 746] on p "Quickly view, analyze and export critical sales metrics from your Amazon channe…" at bounding box center [803, 733] width 331 height 27
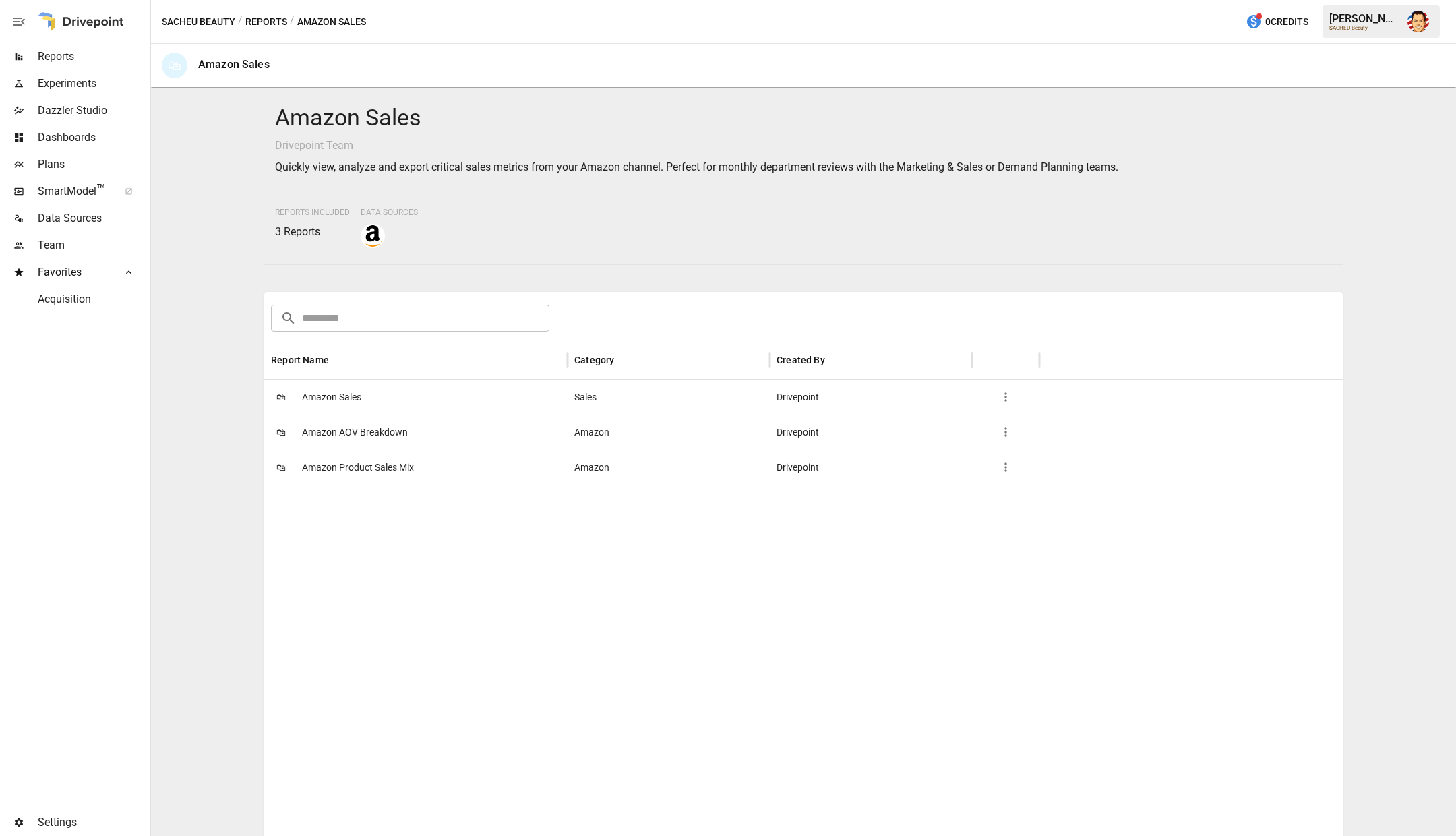
click at [427, 437] on div "🛍 Amazon AOV Breakdown" at bounding box center [416, 432] width 304 height 35
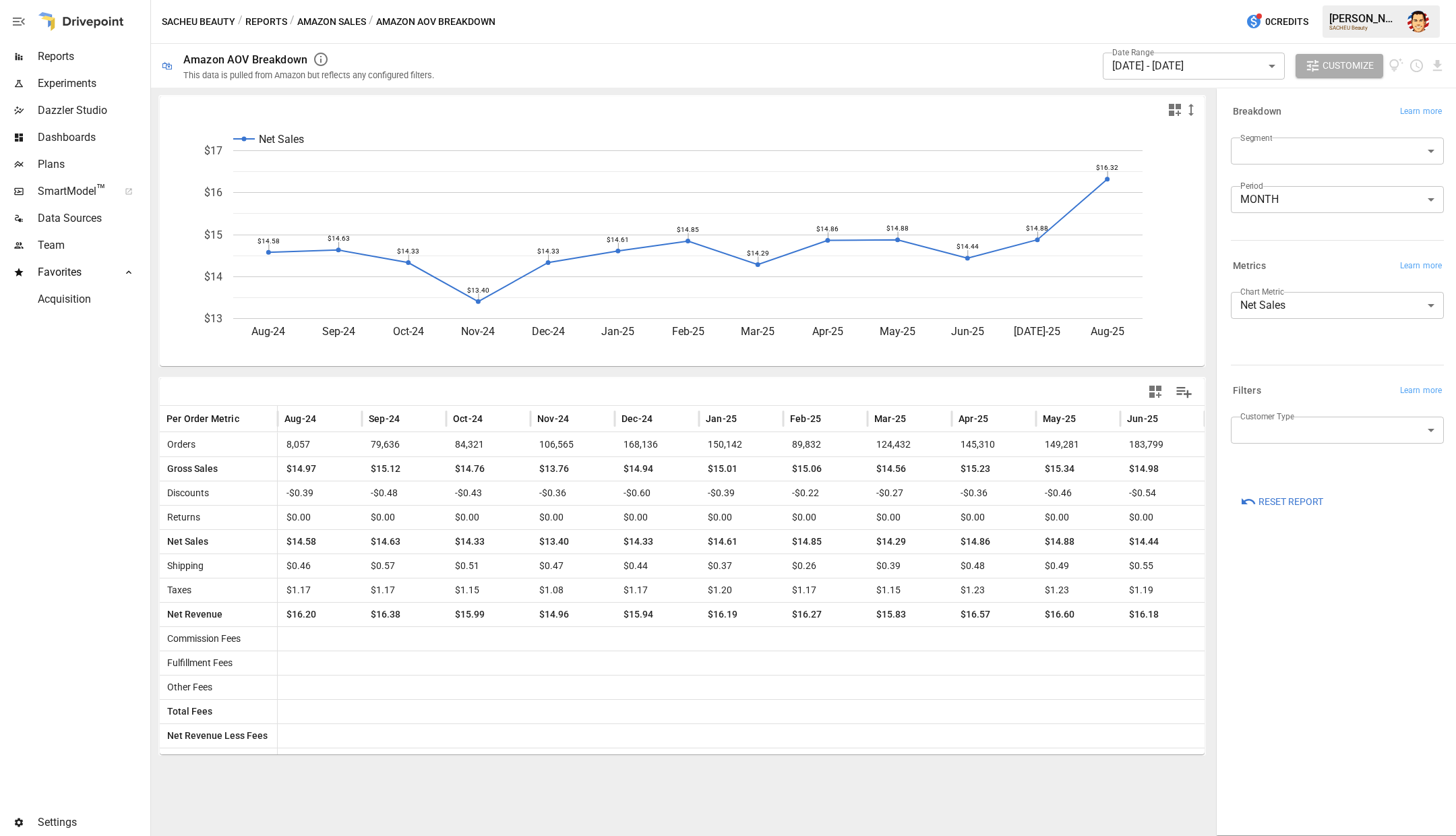
click at [273, 22] on button "Reports" at bounding box center [267, 21] width 42 height 17
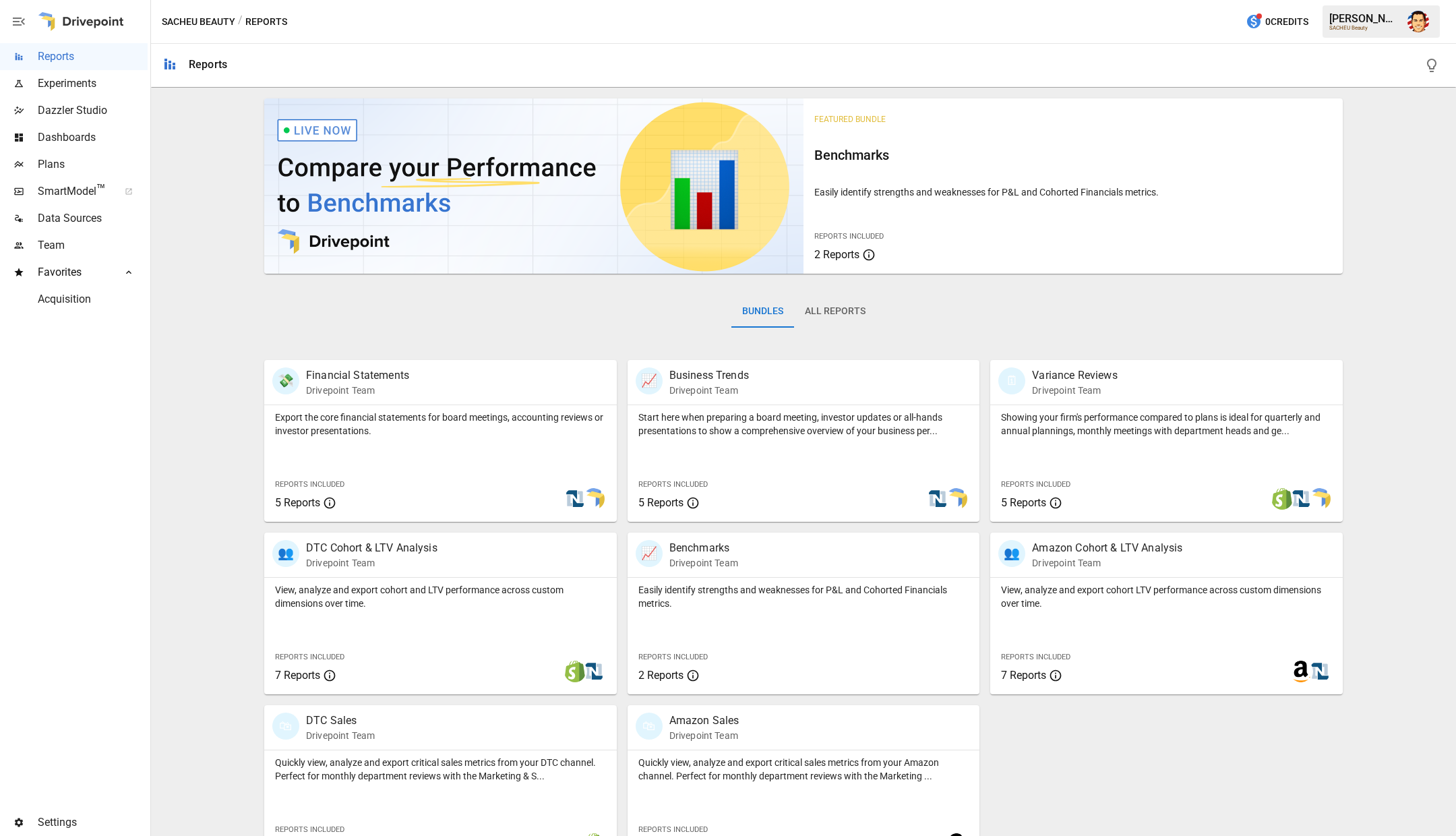
click at [592, 350] on div "💸 Financial Statements Drivepoint Team Export the core financial statements for…" at bounding box center [435, 436] width 363 height 173
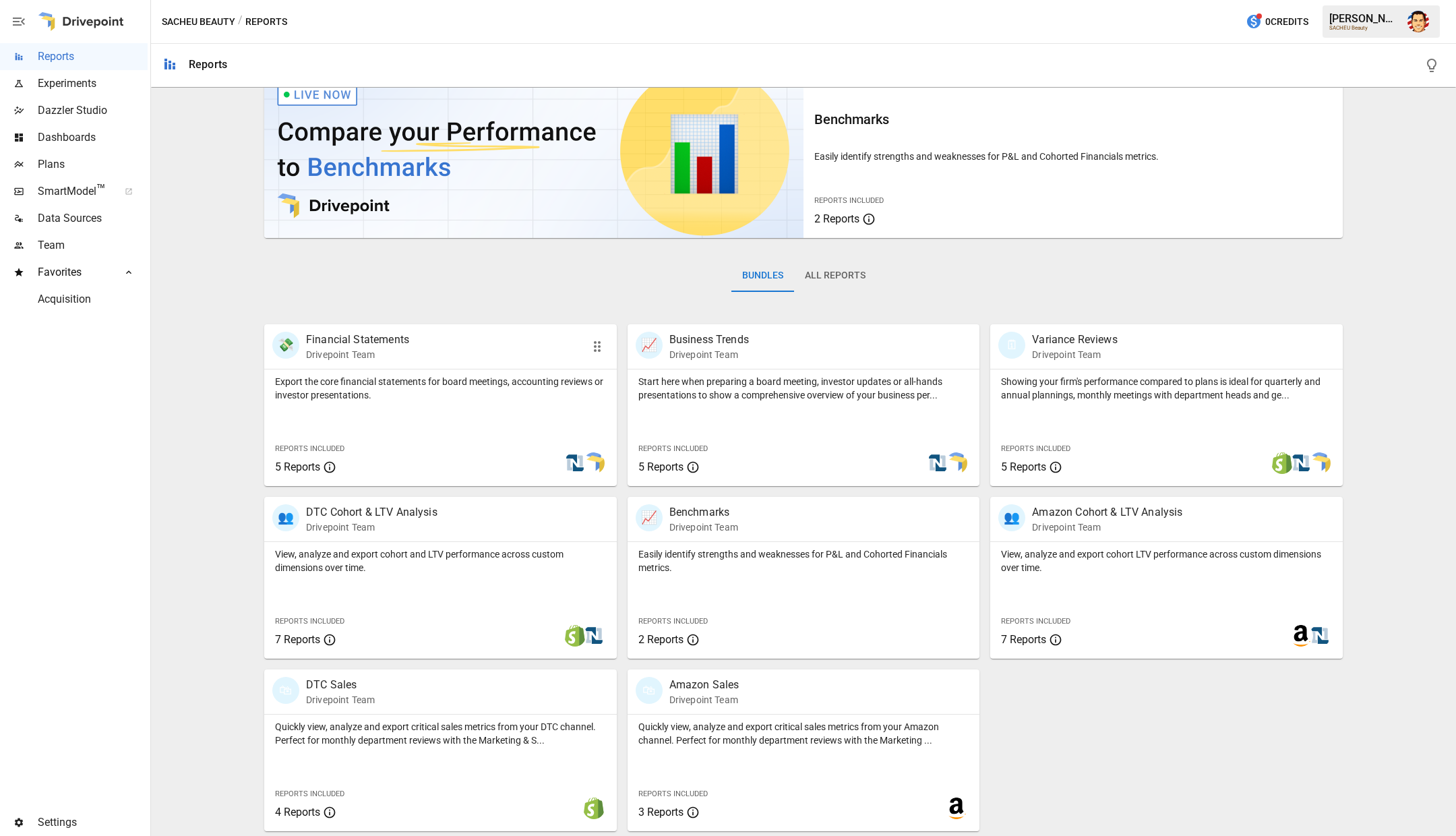
click at [519, 377] on p "Export the core financial statements for board meetings, accounting reviews or …" at bounding box center [440, 388] width 331 height 27
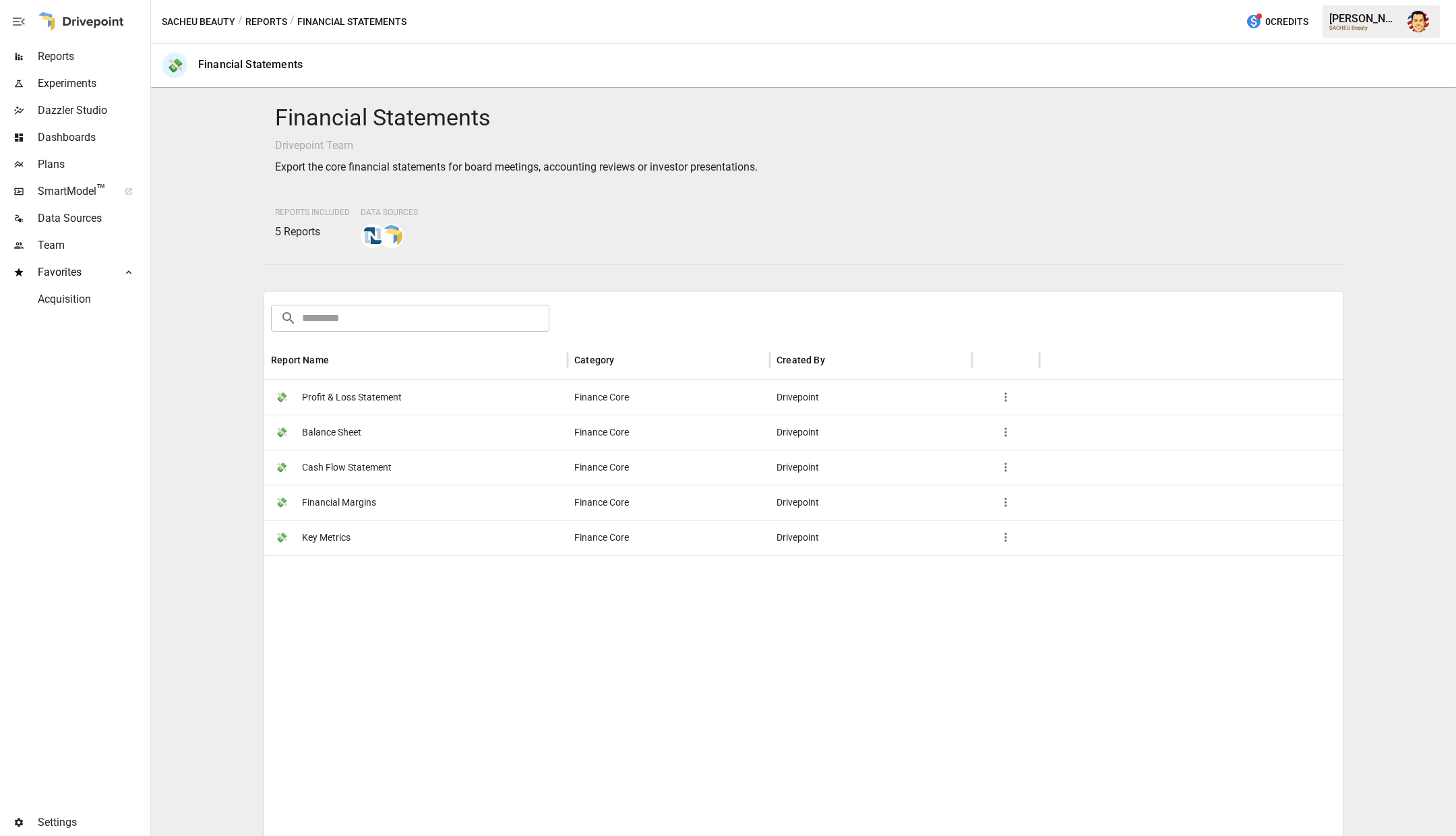
click at [369, 395] on span "Profit & Loss Statement" at bounding box center [352, 397] width 100 height 34
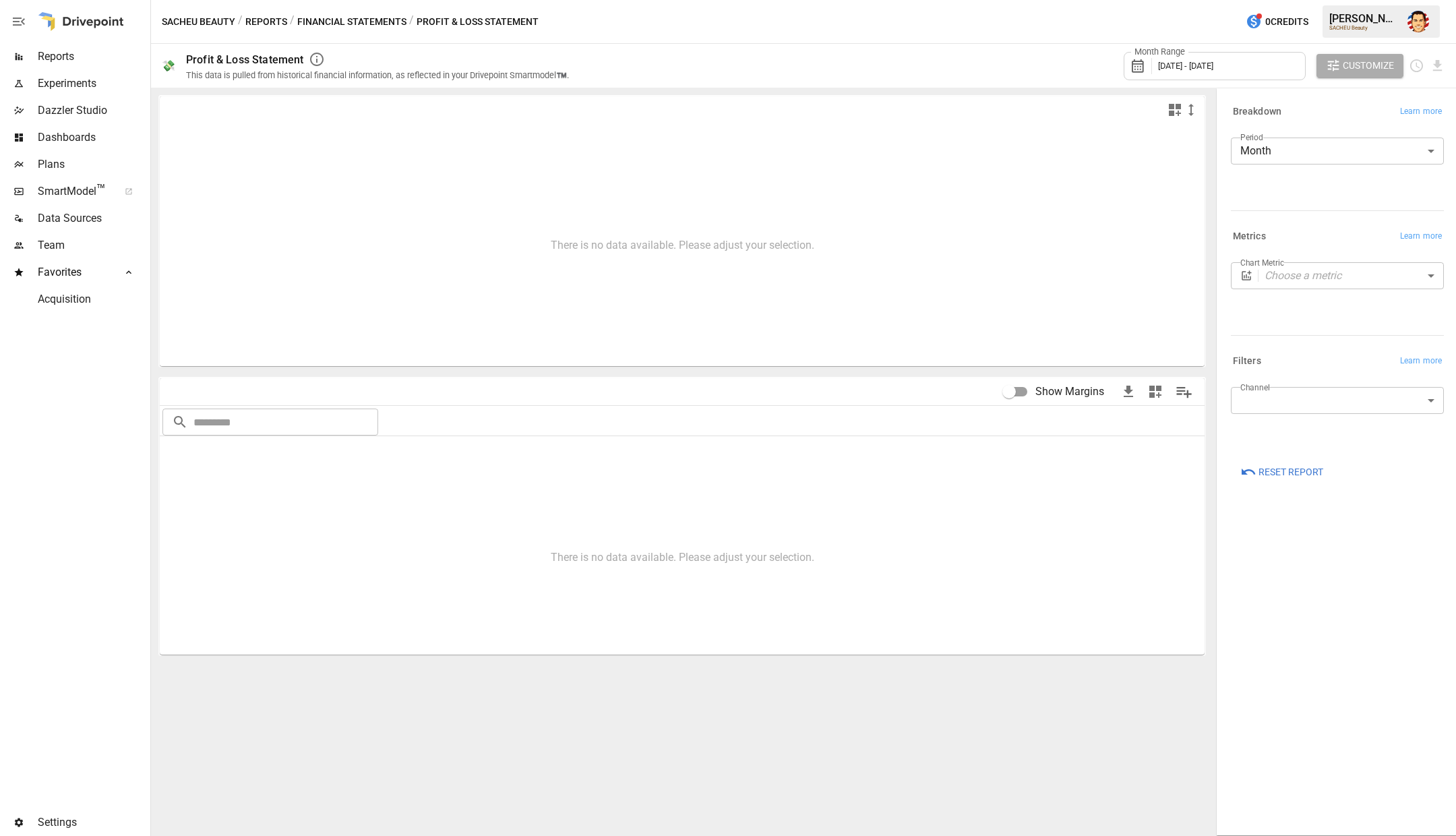
type input "**********"
